Goal: Task Accomplishment & Management: Manage account settings

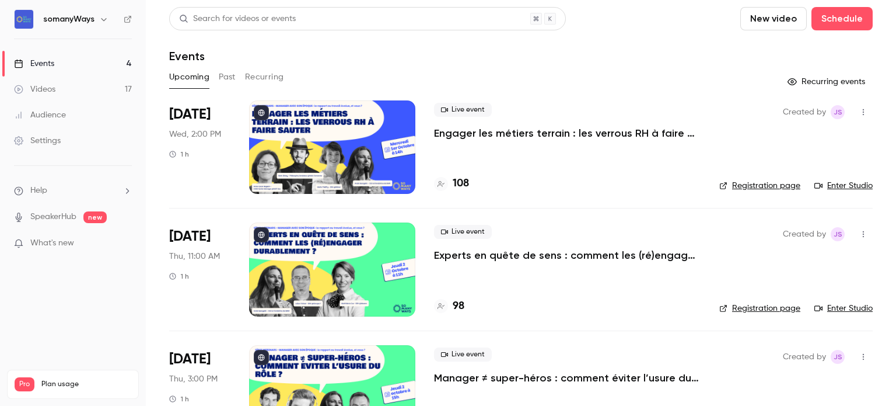
scroll to position [175, 0]
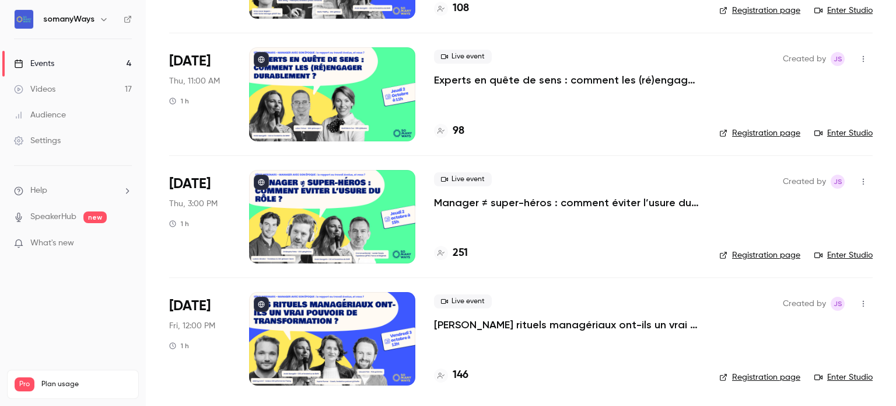
click at [469, 319] on p "[PERSON_NAME] rituels managériaux ont-ils un vrai pouvoir de transformation ?" at bounding box center [567, 324] width 267 height 14
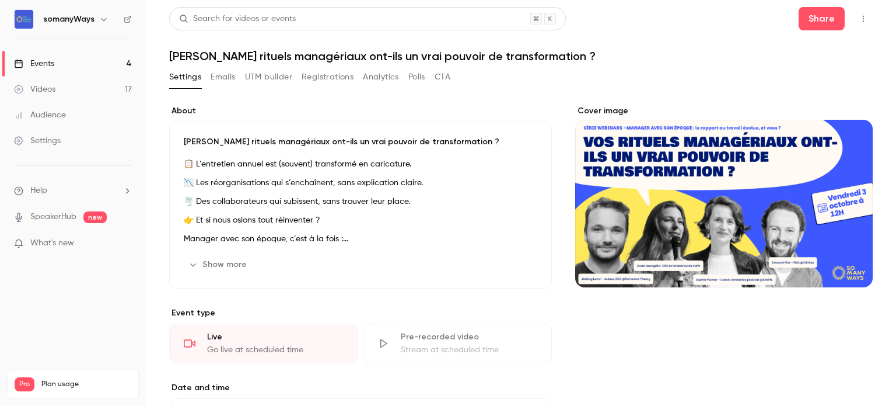
click at [225, 81] on button "Emails" at bounding box center [223, 77] width 25 height 19
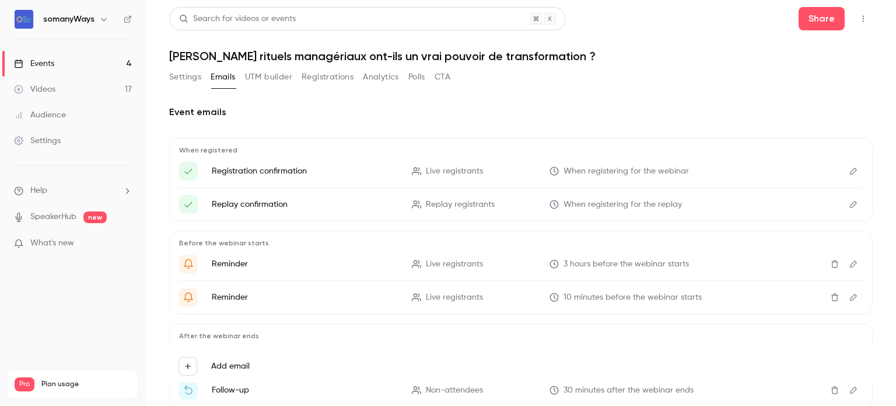
click at [268, 75] on button "UTM builder" at bounding box center [268, 77] width 47 height 19
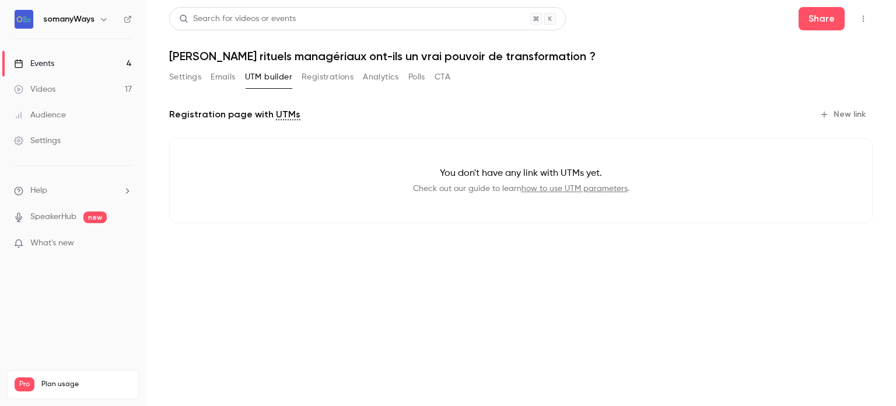
click at [316, 77] on button "Registrations" at bounding box center [328, 77] width 52 height 19
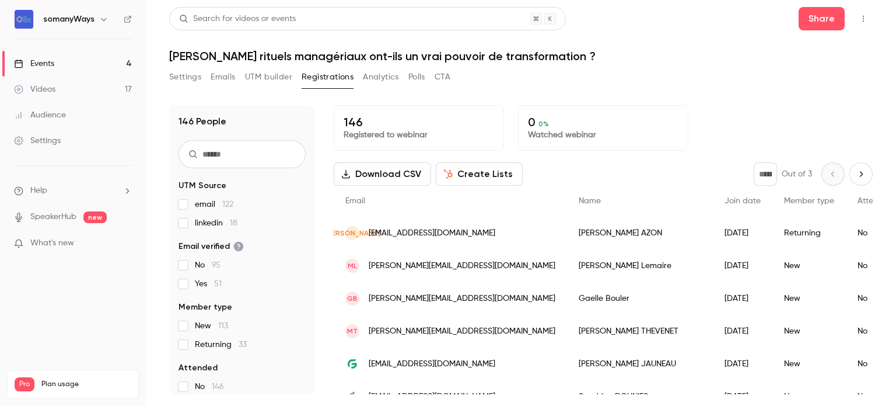
click at [82, 65] on link "Events 4" at bounding box center [73, 64] width 146 height 26
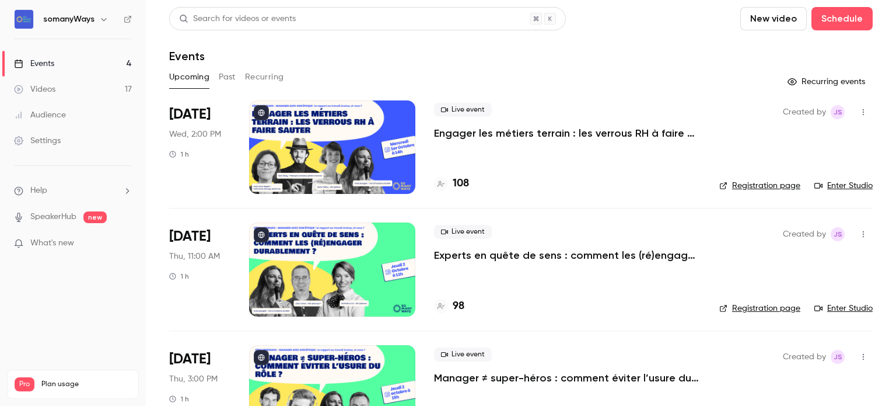
scroll to position [175, 0]
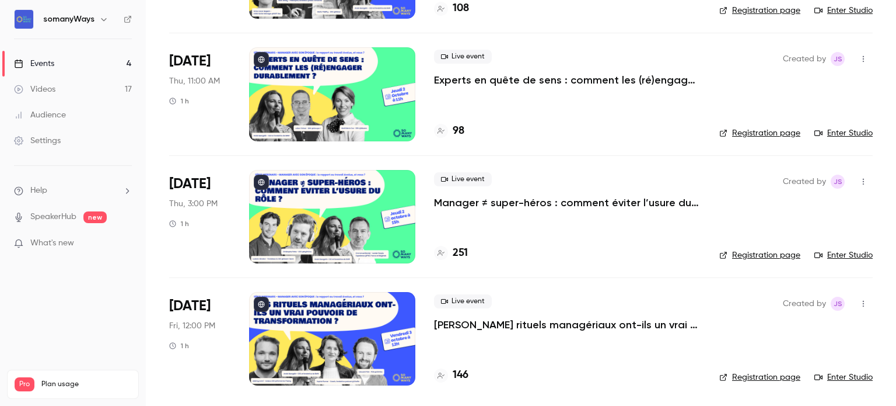
click at [487, 322] on p "[PERSON_NAME] rituels managériaux ont-ils un vrai pouvoir de transformation ?" at bounding box center [567, 324] width 267 height 14
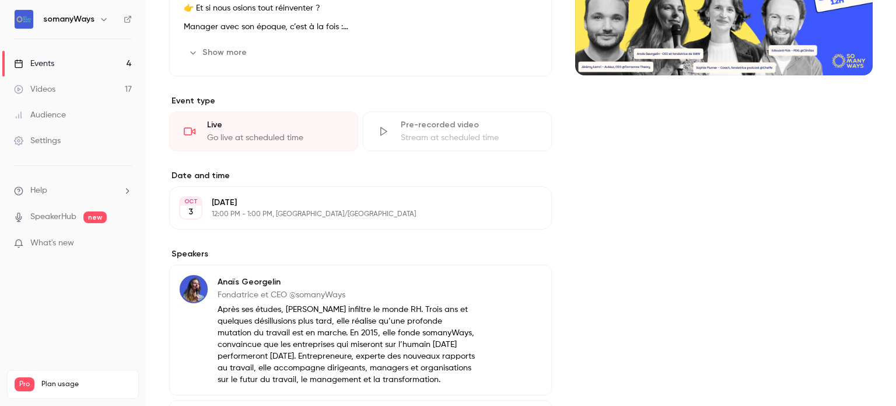
scroll to position [212, 0]
click at [264, 207] on div "[DATE] 12:00 PM - 1:00 PM, [GEOGRAPHIC_DATA]/[GEOGRAPHIC_DATA]" at bounding box center [351, 207] width 278 height 22
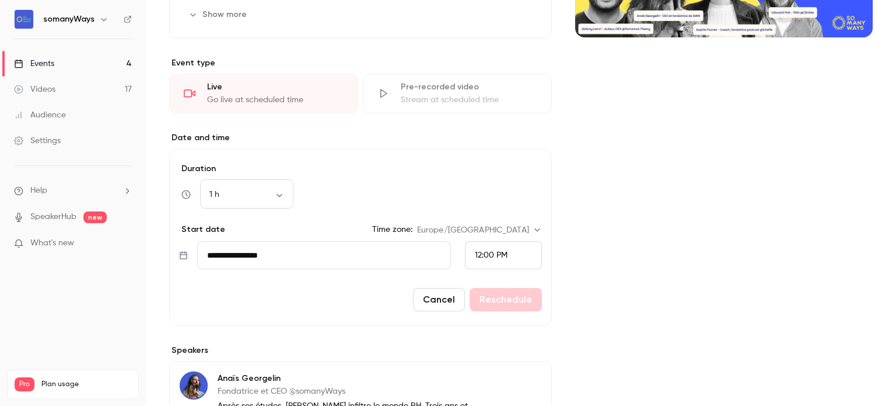
scroll to position [250, 0]
click at [444, 294] on button "Cancel" at bounding box center [439, 299] width 52 height 23
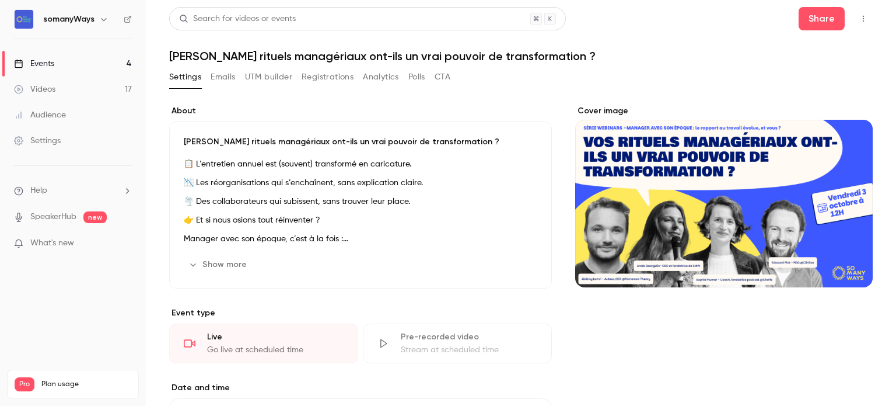
scroll to position [0, 0]
click at [860, 11] on button "button" at bounding box center [863, 18] width 19 height 19
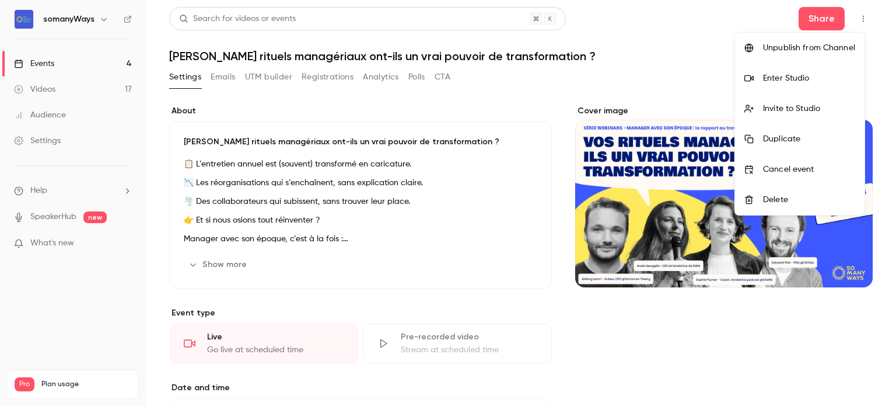
click at [470, 82] on div at bounding box center [448, 203] width 896 height 406
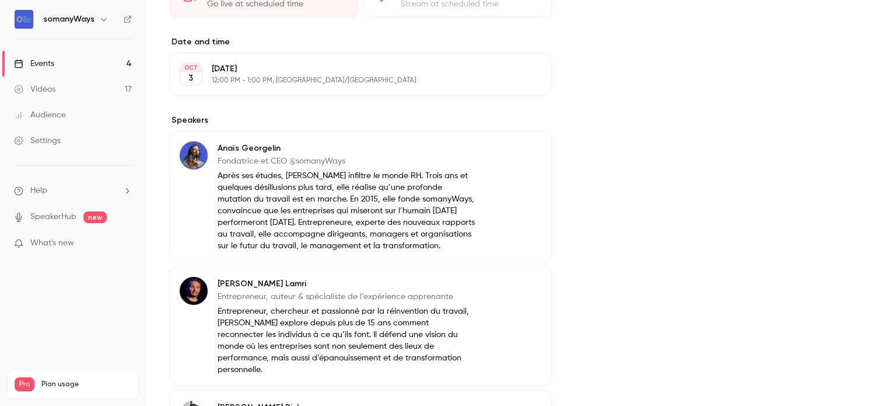
scroll to position [345, 0]
click at [294, 65] on p "[DATE]" at bounding box center [351, 69] width 278 height 12
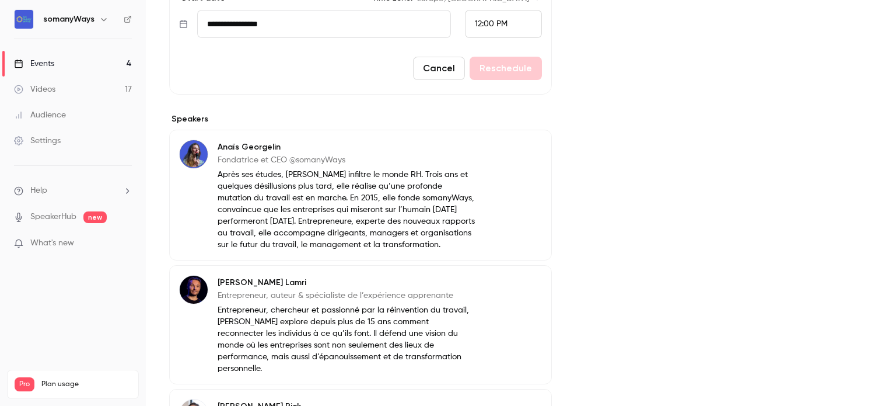
scroll to position [0, 0]
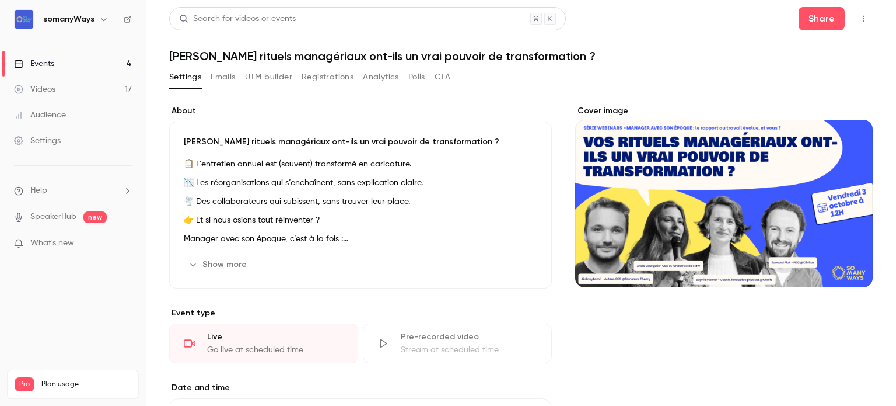
click at [320, 72] on button "Registrations" at bounding box center [328, 77] width 52 height 19
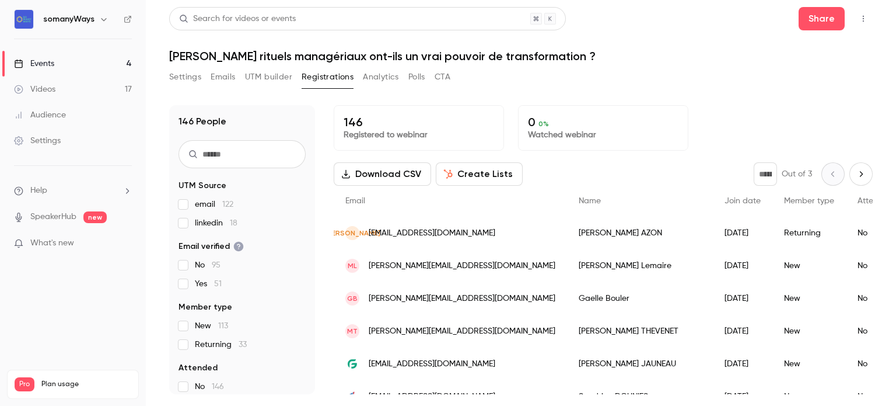
click at [423, 79] on button "Polls" at bounding box center [416, 77] width 17 height 19
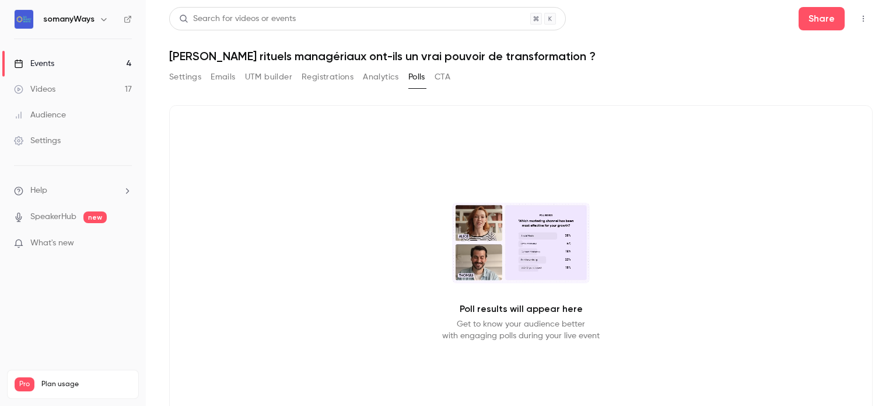
click at [191, 76] on button "Settings" at bounding box center [185, 77] width 32 height 19
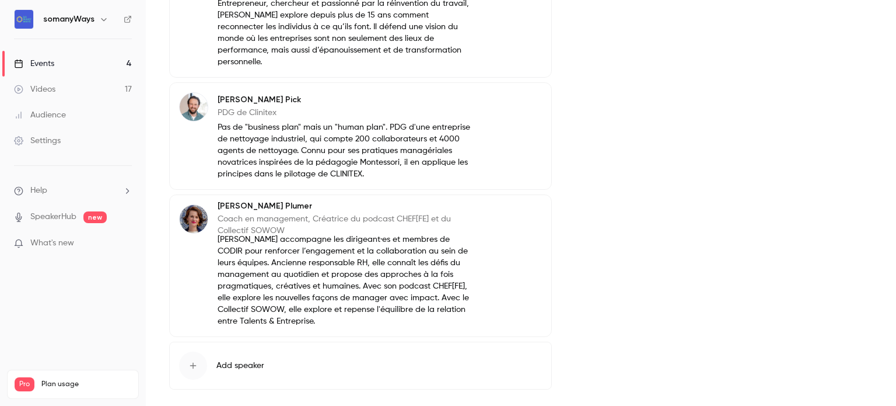
scroll to position [707, 0]
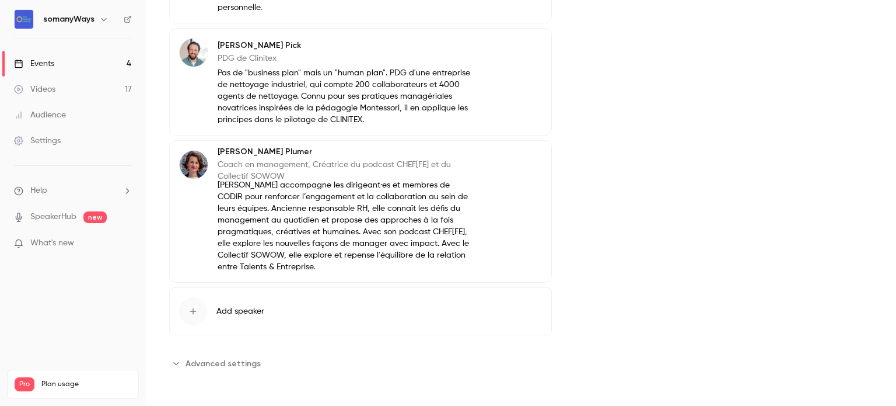
drag, startPoint x: 167, startPoint y: 175, endPoint x: 156, endPoint y: 340, distance: 164.9
click at [156, 340] on main "Search for videos or events [PERSON_NAME] rituels managériaux ont-ils un vrai p…" at bounding box center [521, 203] width 750 height 406
click at [197, 363] on span "Advanced settings" at bounding box center [223, 363] width 75 height 12
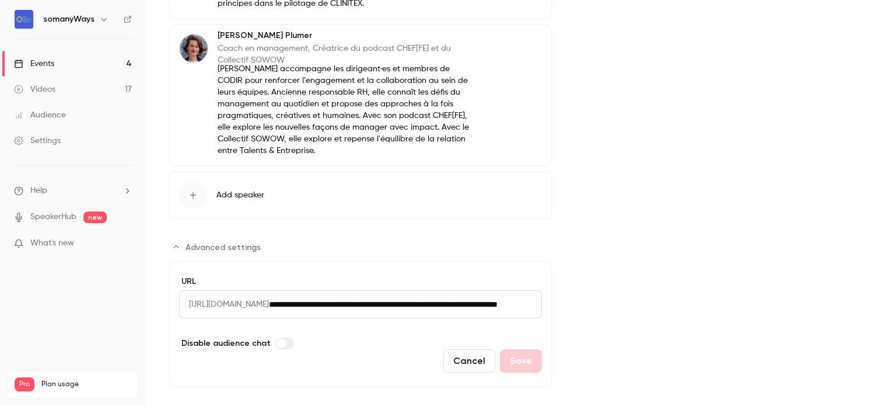
scroll to position [0, 0]
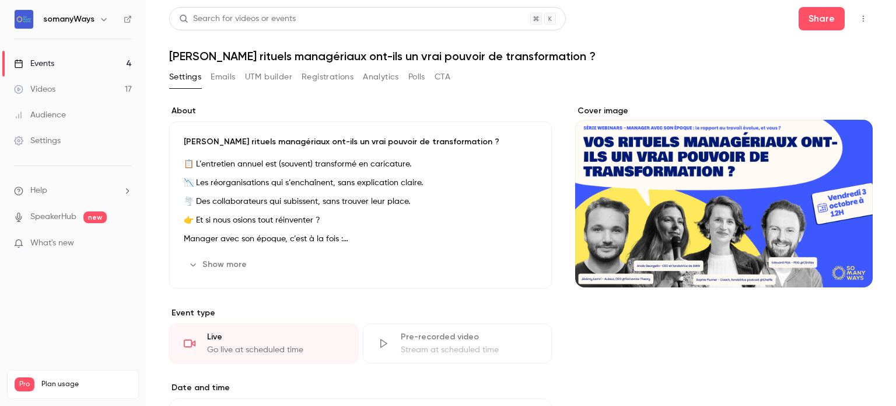
click at [176, 75] on button "Settings" at bounding box center [185, 77] width 32 height 19
click at [112, 61] on link "Events 4" at bounding box center [73, 64] width 146 height 26
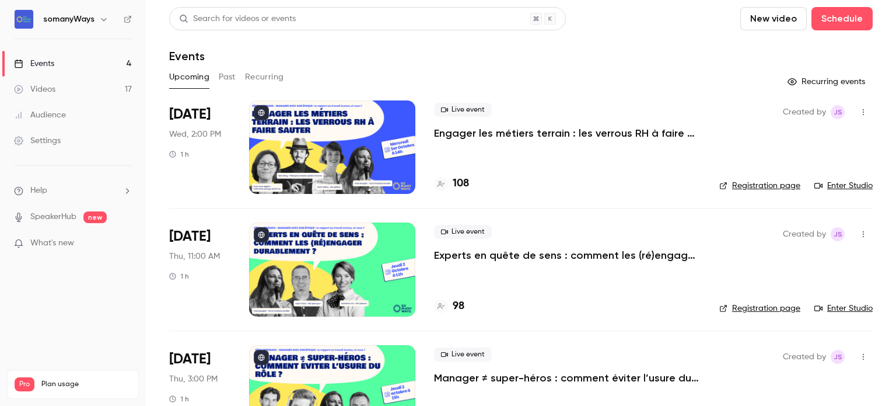
scroll to position [175, 0]
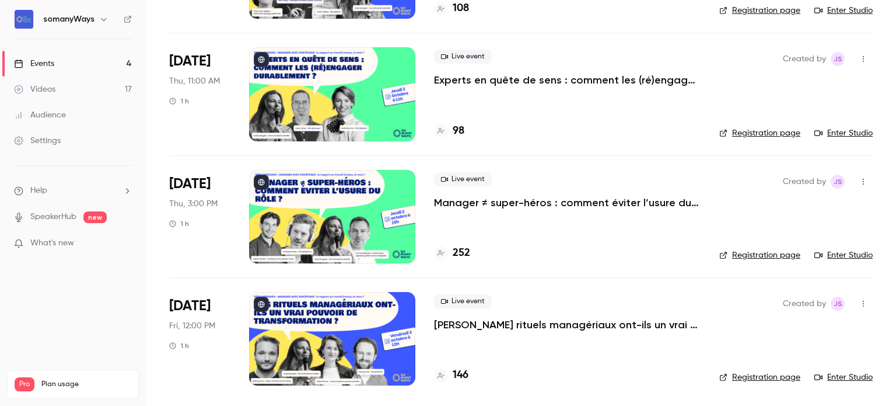
click at [728, 374] on link "Registration page" at bounding box center [760, 377] width 81 height 12
